Goal: Browse casually: Explore the website without a specific task or goal

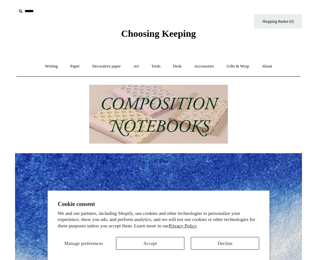
click at [180, 116] on img at bounding box center [158, 114] width 139 height 59
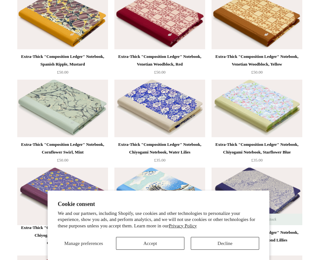
scroll to position [1501, 0]
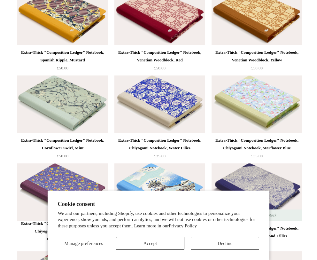
click at [63, 118] on img at bounding box center [62, 103] width 91 height 57
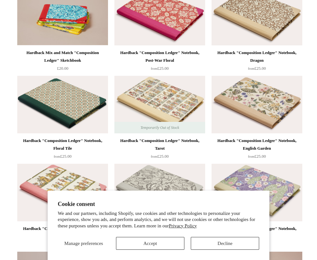
scroll to position [0, 0]
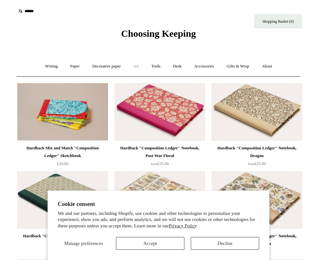
click at [136, 63] on link "Art +" at bounding box center [135, 66] width 17 height 17
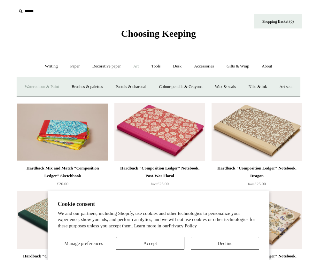
click at [65, 88] on link "Watercolour & Paint" at bounding box center [42, 86] width 46 height 17
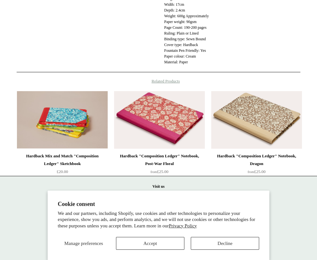
scroll to position [285, 0]
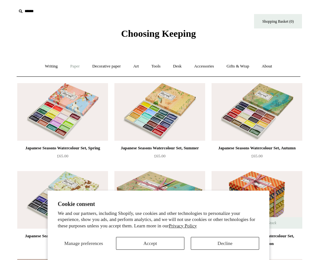
click at [74, 68] on link "Paper +" at bounding box center [75, 66] width 21 height 17
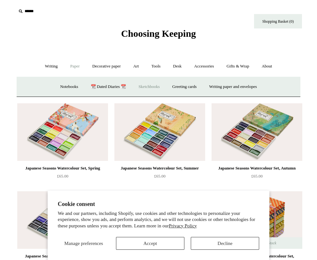
click at [136, 84] on link "Sketchbooks +" at bounding box center [149, 86] width 33 height 17
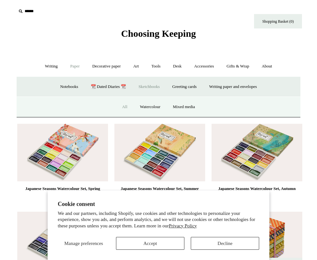
click at [120, 108] on link "All" at bounding box center [124, 106] width 17 height 17
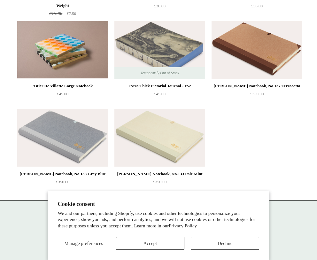
scroll to position [859, 0]
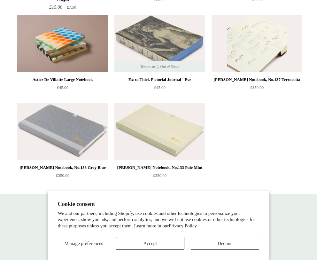
click at [225, 61] on img at bounding box center [256, 43] width 91 height 57
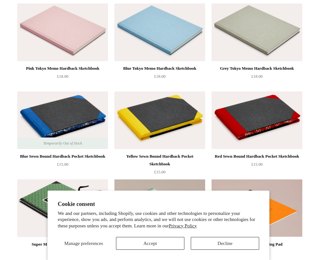
scroll to position [364, 0]
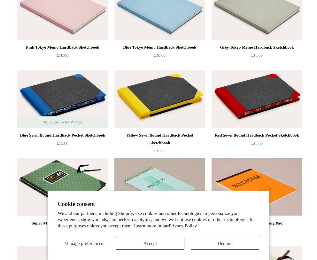
click at [263, 110] on img at bounding box center [256, 98] width 91 height 57
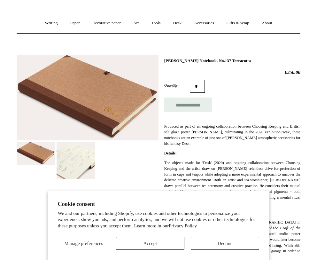
scroll to position [43, 0]
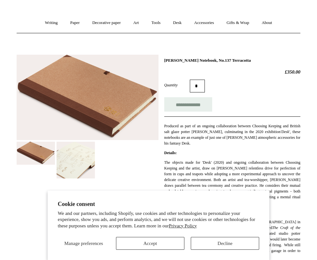
click at [87, 166] on img at bounding box center [76, 159] width 38 height 37
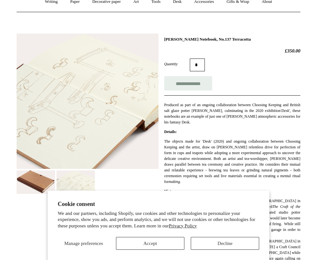
scroll to position [66, 0]
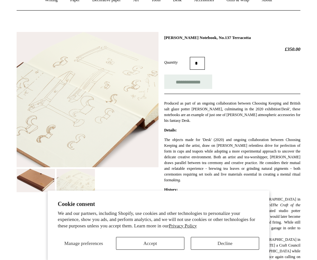
click at [46, 180] on img at bounding box center [36, 180] width 38 height 23
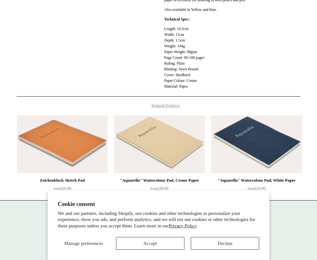
scroll to position [247, 0]
